Goal: Task Accomplishment & Management: Complete application form

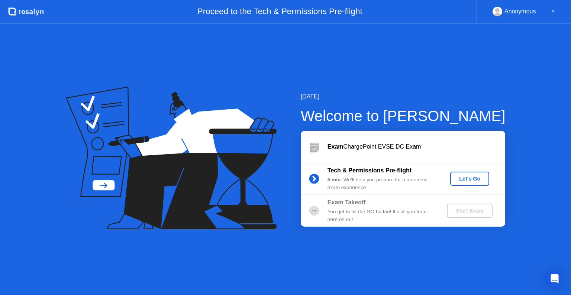
click at [480, 178] on div "Let's Go" at bounding box center [469, 179] width 33 height 6
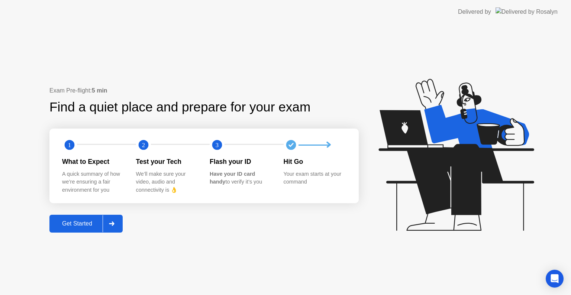
click at [58, 227] on div "Get Started" at bounding box center [77, 223] width 51 height 7
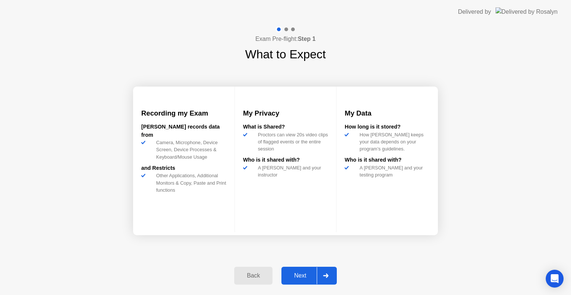
click at [299, 273] on div "Next" at bounding box center [300, 276] width 33 height 7
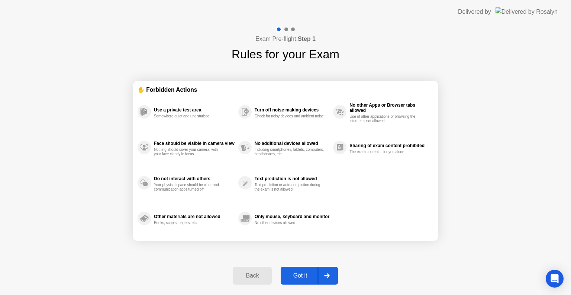
click at [304, 270] on button "Got it" at bounding box center [309, 276] width 57 height 18
select select "**********"
select select "*******"
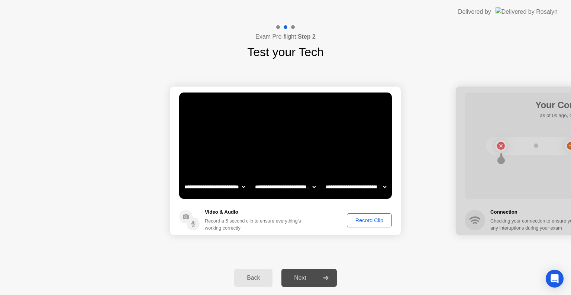
click at [297, 278] on div "Next" at bounding box center [300, 278] width 33 height 7
click at [378, 219] on div "Record Clip" at bounding box center [369, 221] width 40 height 6
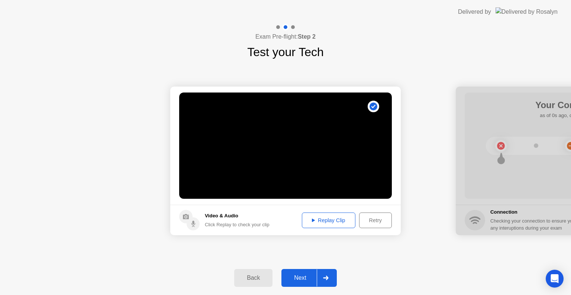
click at [304, 275] on div "Next" at bounding box center [300, 278] width 33 height 7
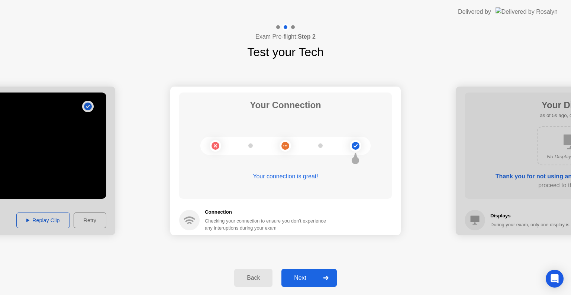
click at [303, 279] on div "Next" at bounding box center [300, 278] width 33 height 7
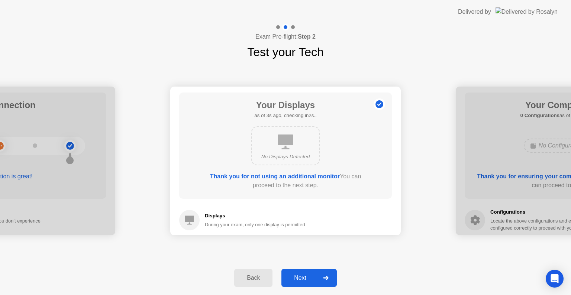
click at [302, 280] on div "Next" at bounding box center [300, 278] width 33 height 7
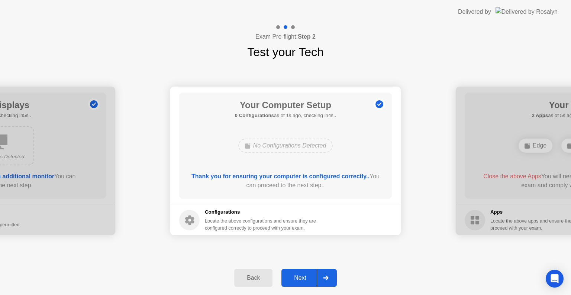
click at [302, 280] on div "Next" at bounding box center [300, 278] width 33 height 7
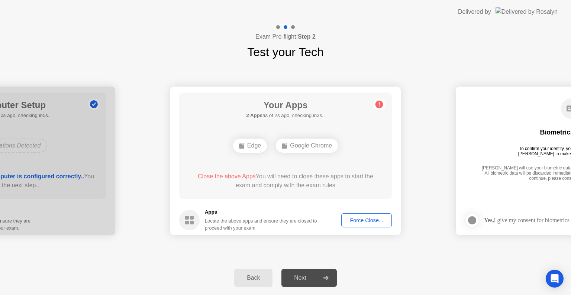
click at [367, 220] on div "Force Close..." at bounding box center [366, 221] width 45 height 6
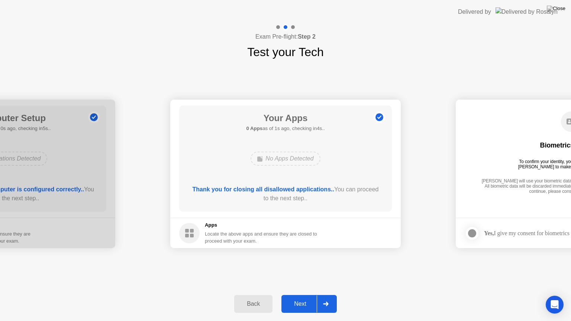
click at [304, 295] on div "Next" at bounding box center [300, 304] width 33 height 7
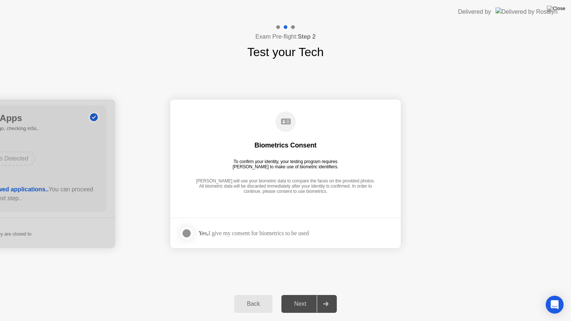
click at [291, 234] on div "Yes, I give my consent for biometrics to be used" at bounding box center [254, 233] width 110 height 7
click at [182, 231] on div at bounding box center [186, 233] width 9 height 9
click at [300, 295] on div "Next" at bounding box center [300, 304] width 33 height 7
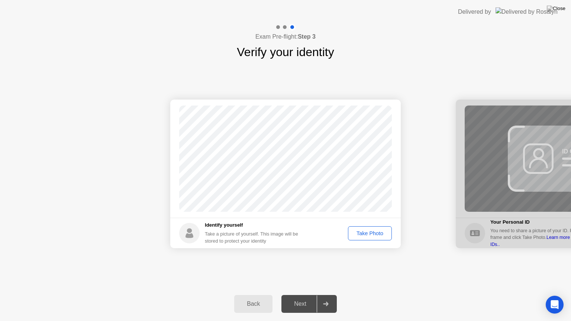
click at [367, 235] on div "Take Photo" at bounding box center [370, 234] width 39 height 6
click at [307, 295] on div "Next" at bounding box center [300, 304] width 33 height 7
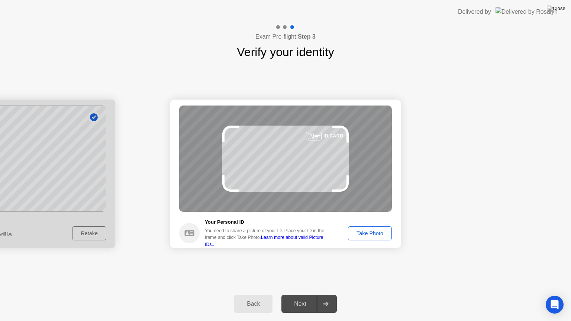
click at [371, 240] on footer "Your Personal ID You need to share a picture of your ID. Place your ID in the f…" at bounding box center [285, 233] width 231 height 30
click at [370, 235] on div "Take Photo" at bounding box center [370, 234] width 39 height 6
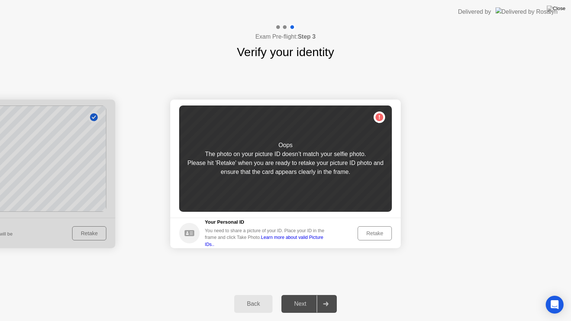
click at [262, 295] on div "Back" at bounding box center [253, 304] width 34 height 7
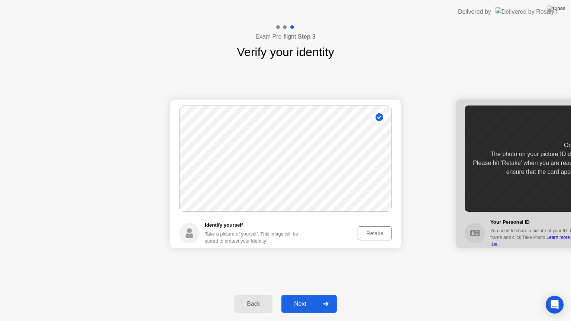
click at [380, 233] on div "Retake" at bounding box center [374, 234] width 29 height 6
click at [372, 234] on div "Take Photo" at bounding box center [370, 234] width 39 height 6
click at [312, 295] on div "Next" at bounding box center [300, 304] width 33 height 7
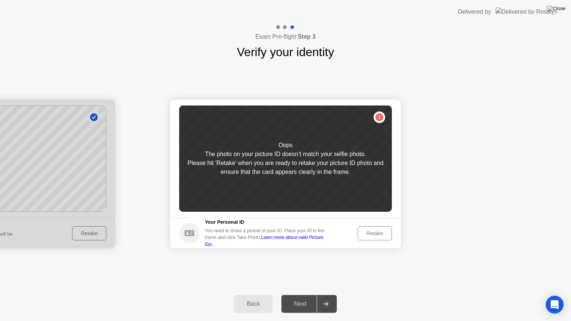
click at [371, 238] on button "Retake" at bounding box center [375, 233] width 34 height 14
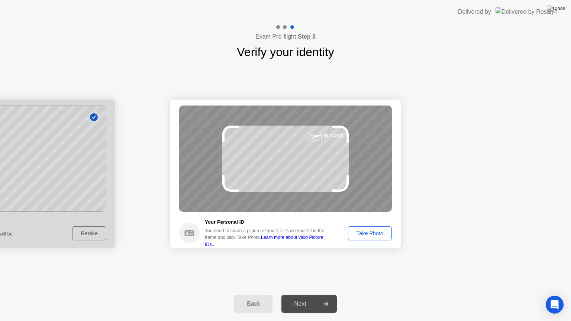
click at [384, 235] on div "Take Photo" at bounding box center [370, 234] width 39 height 6
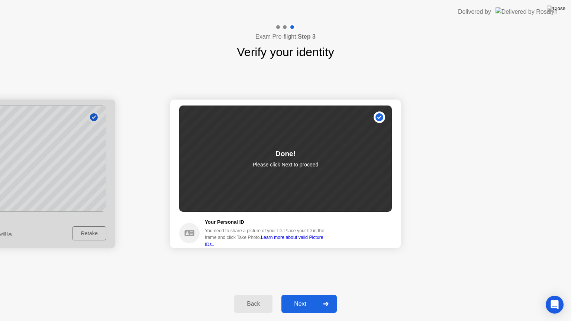
click at [304, 295] on div "Next" at bounding box center [300, 304] width 33 height 7
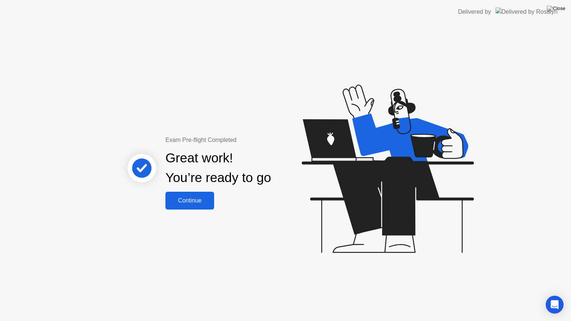
click at [195, 200] on div "Continue" at bounding box center [190, 200] width 44 height 7
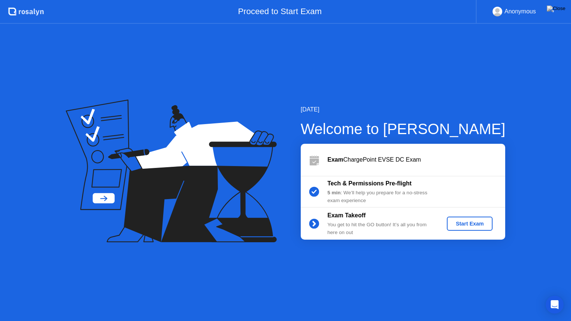
click at [473, 222] on div "Start Exam" at bounding box center [470, 224] width 40 height 6
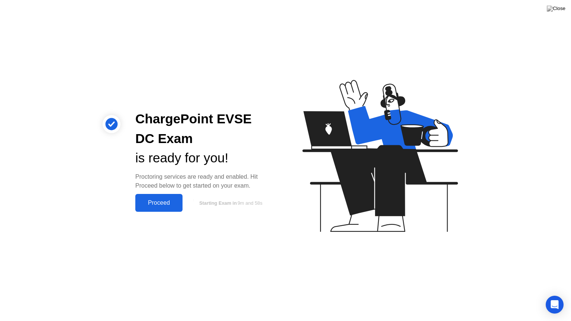
click at [160, 203] on div "Proceed" at bounding box center [159, 203] width 43 height 7
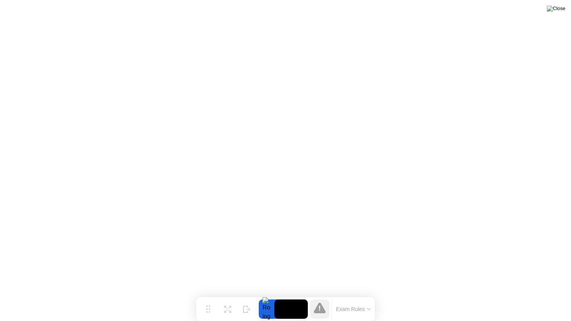
click at [564, 12] on img at bounding box center [556, 9] width 19 height 6
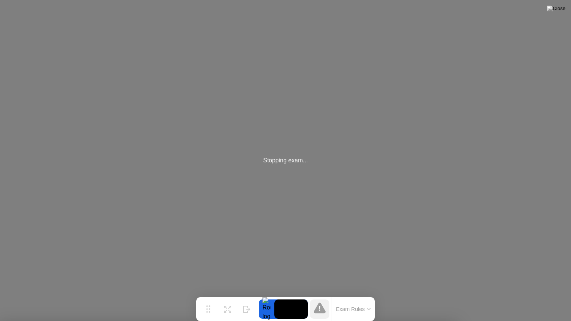
drag, startPoint x: 485, startPoint y: 186, endPoint x: 477, endPoint y: 187, distance: 7.8
click at [483, 186] on div "Stopping exam..." at bounding box center [285, 160] width 571 height 321
click at [290, 168] on div "Stopping exam..." at bounding box center [285, 160] width 571 height 321
